Goal: Task Accomplishment & Management: Manage account settings

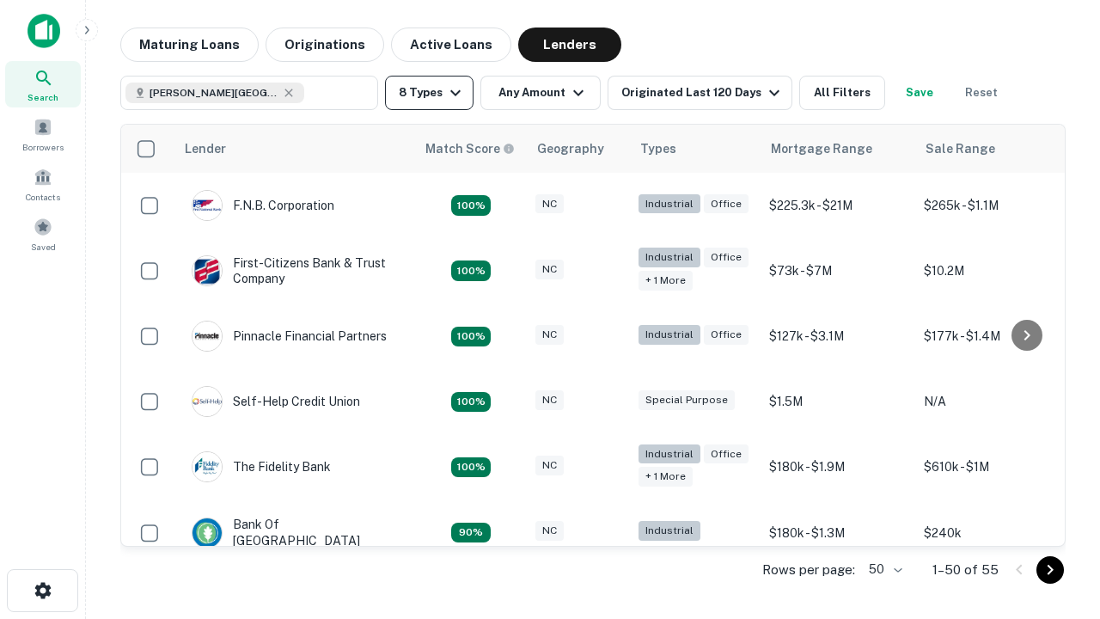
click at [429, 93] on button "8 Types" at bounding box center [429, 93] width 89 height 34
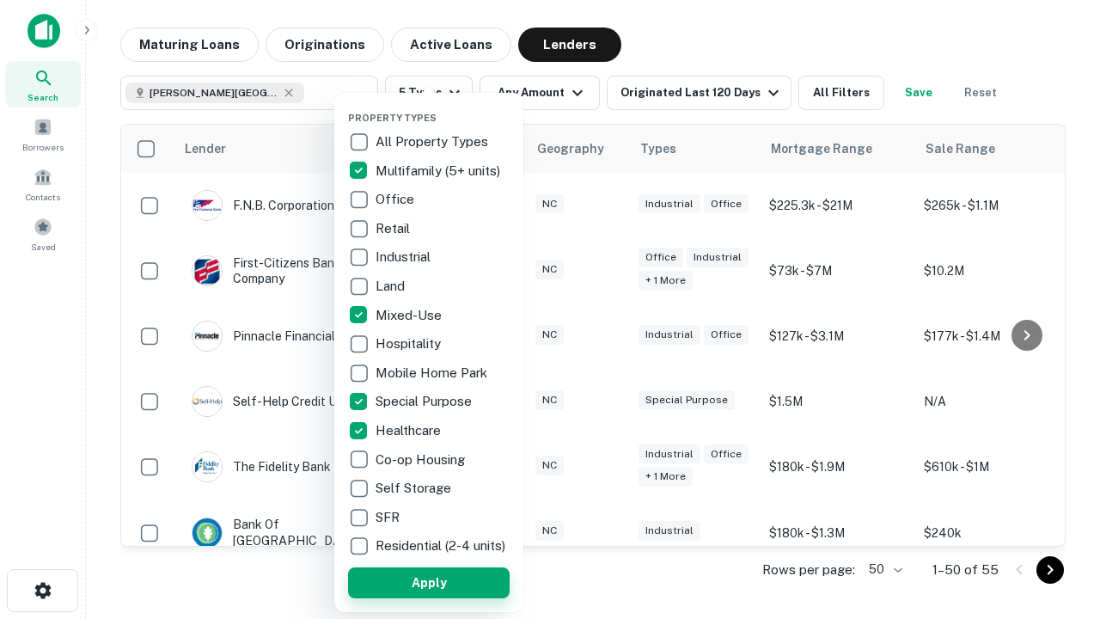
click at [429, 582] on button "Apply" at bounding box center [429, 582] width 162 height 31
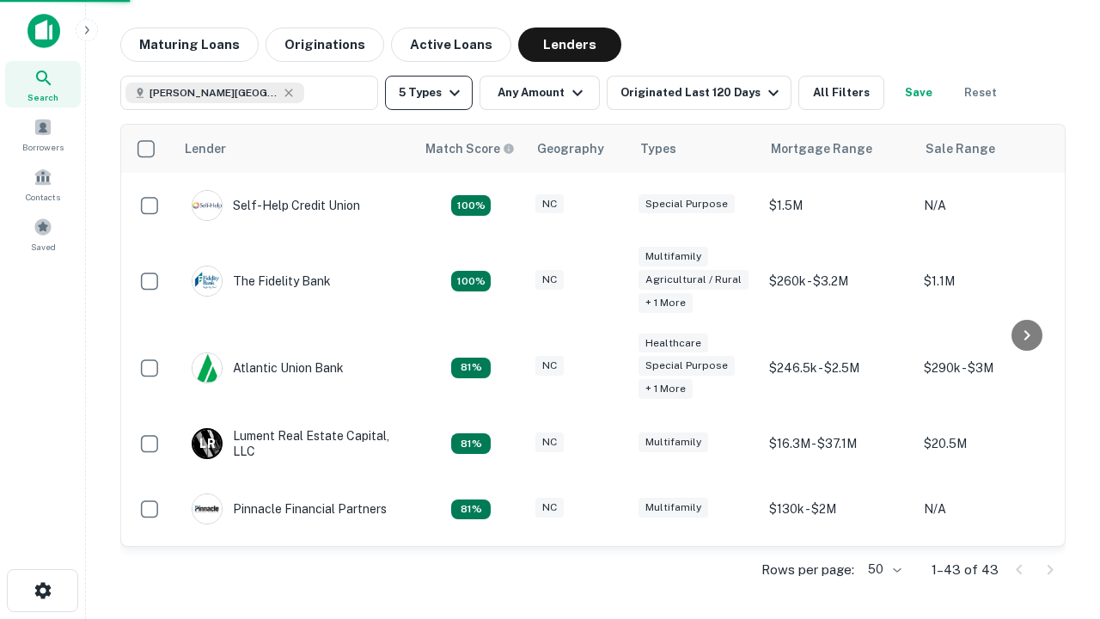
click at [429, 93] on button "5 Types" at bounding box center [429, 93] width 88 height 34
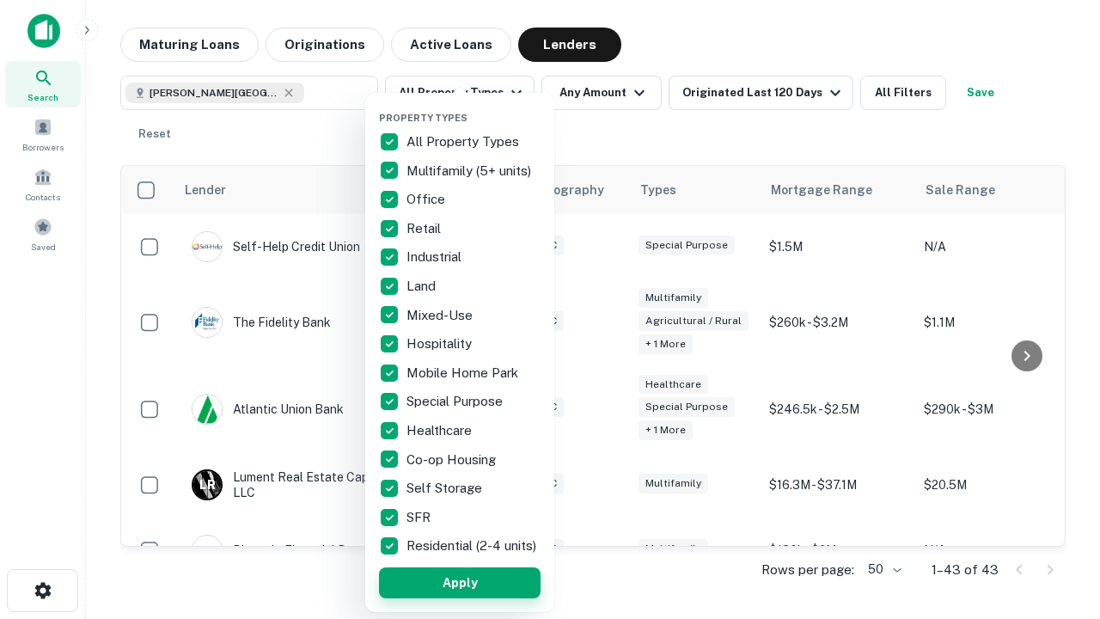
click at [460, 582] on button "Apply" at bounding box center [460, 582] width 162 height 31
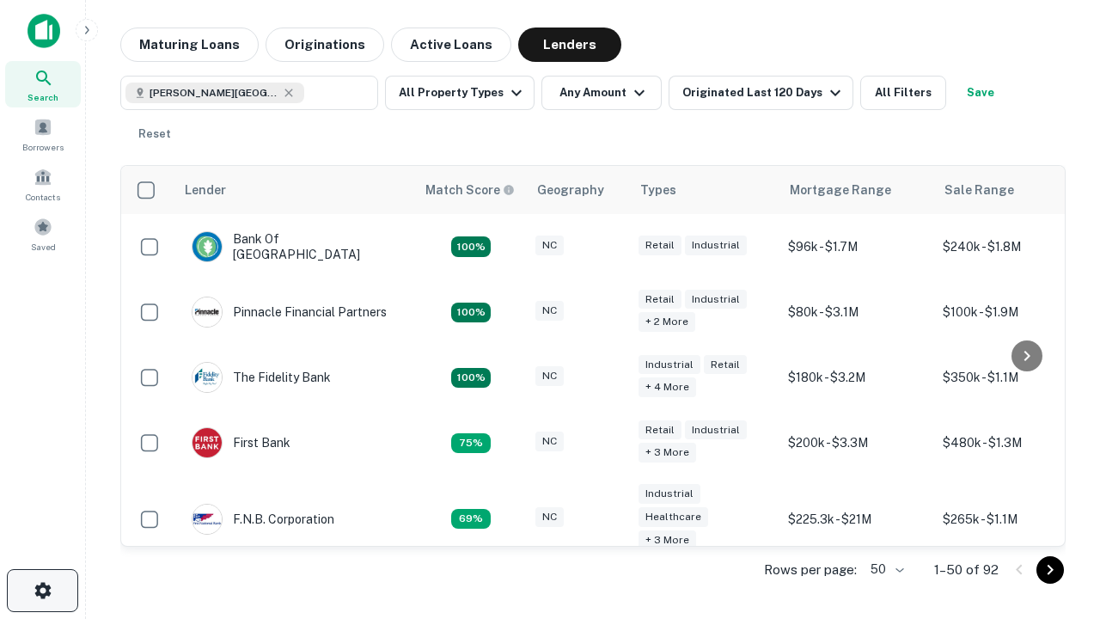
click at [42, 590] on icon "button" at bounding box center [43, 590] width 21 height 21
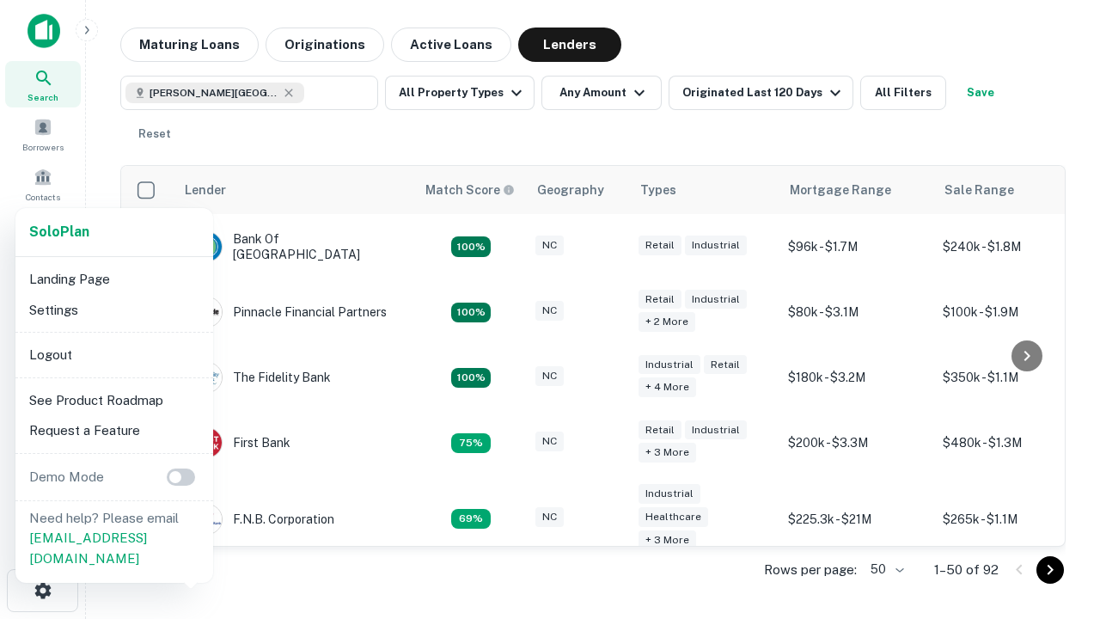
click at [113, 354] on li "Logout" at bounding box center [114, 354] width 184 height 31
